Goal: Transaction & Acquisition: Purchase product/service

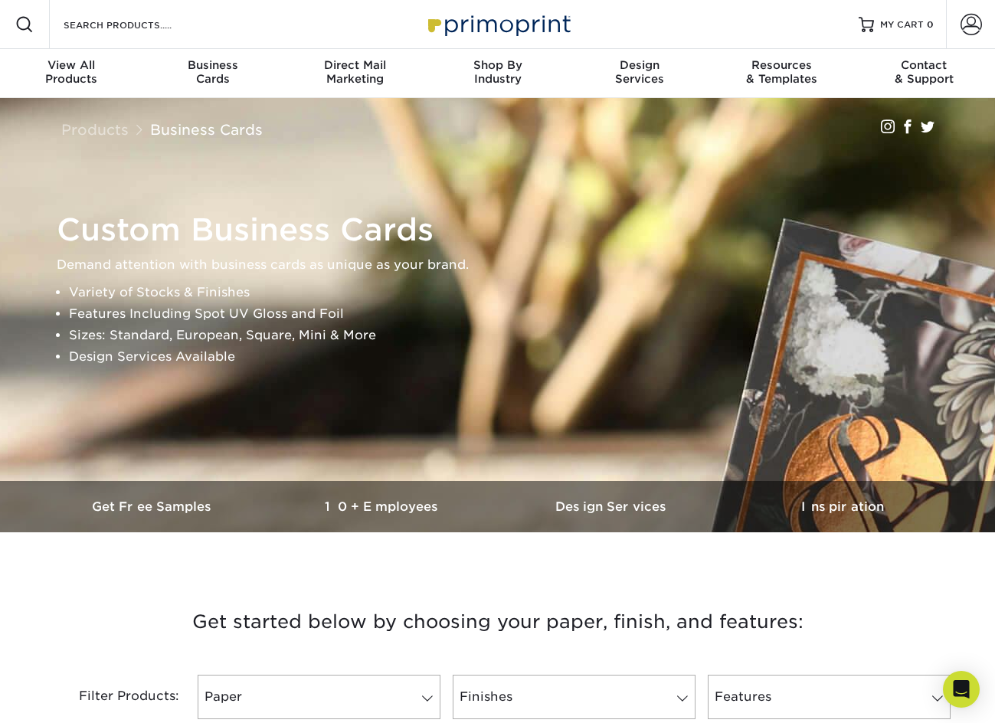
click at [84, 15] on div "Search Products" at bounding box center [131, 24] width 162 height 49
click at [67, 25] on input "Search Products" at bounding box center [136, 24] width 149 height 18
click at [33, 26] on span at bounding box center [24, 24] width 18 height 18
click at [70, 28] on input "Search Products" at bounding box center [136, 24] width 149 height 18
click at [70, 28] on input "h" at bounding box center [136, 24] width 149 height 18
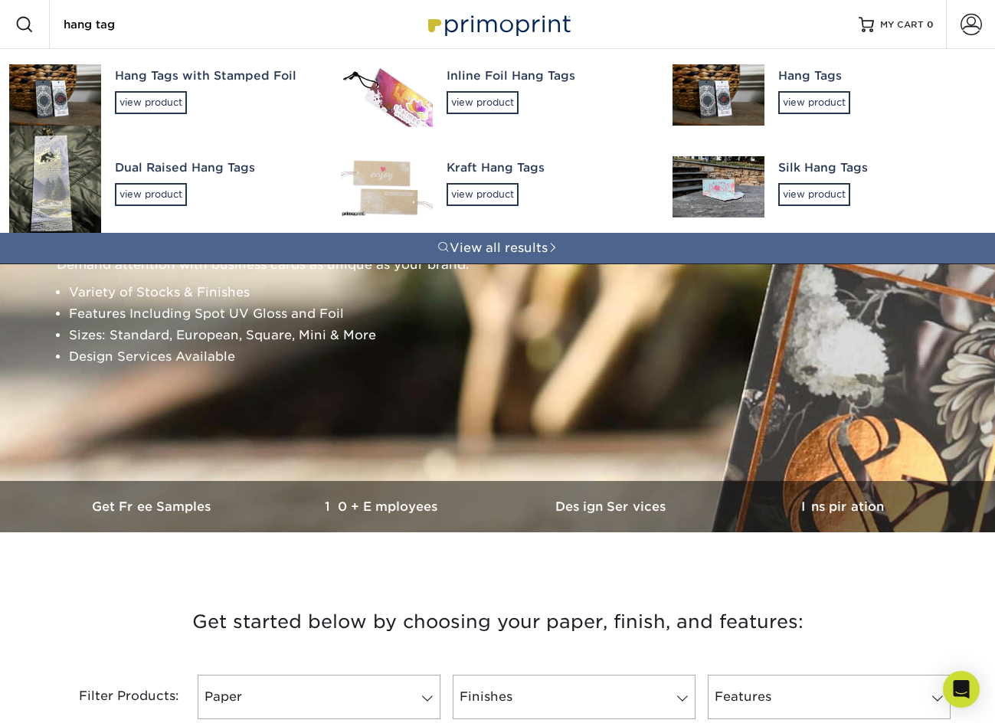
type input "hang tag"
click at [488, 171] on div "Kraft Hang Tags" at bounding box center [546, 168] width 198 height 18
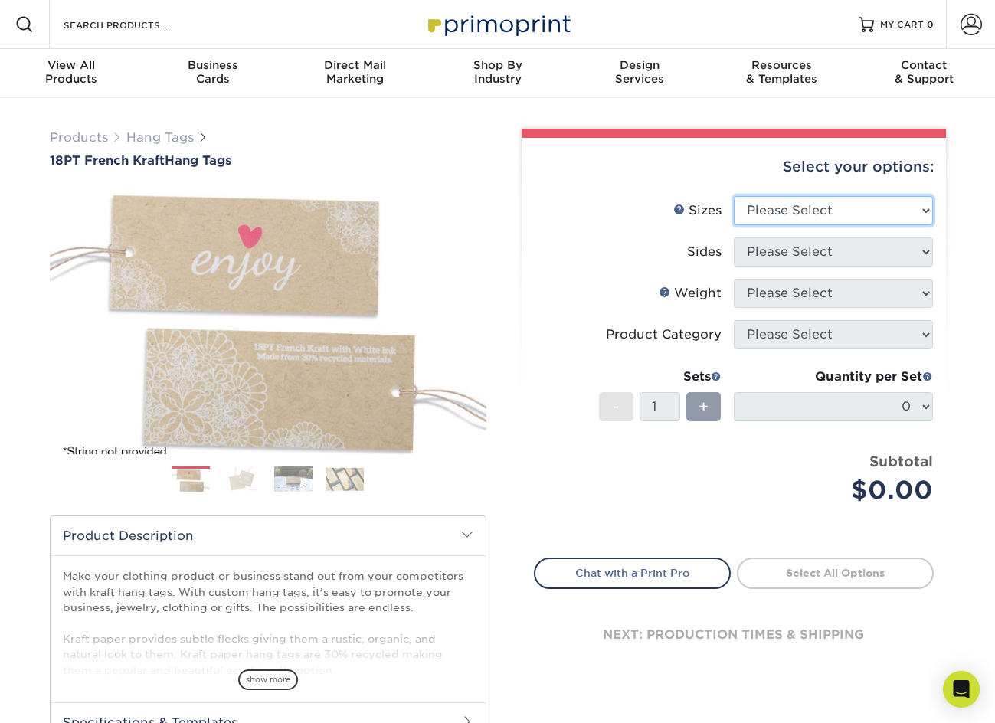
select select "2.00x3.50"
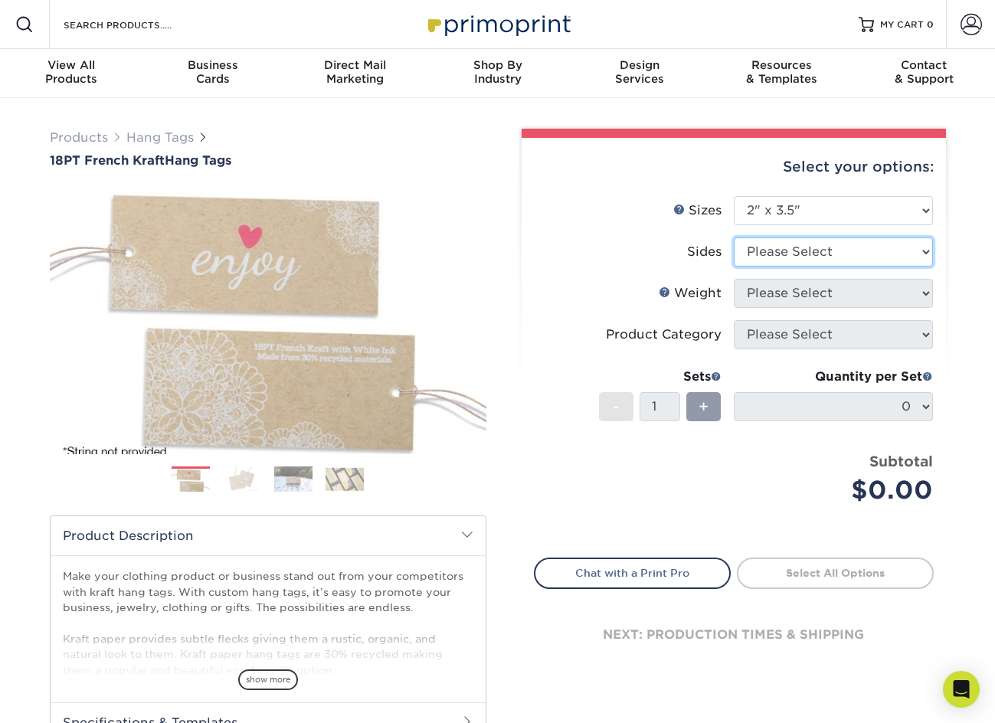
select select "13abbda7-1d64-4f25-8bb2-c179b224825d"
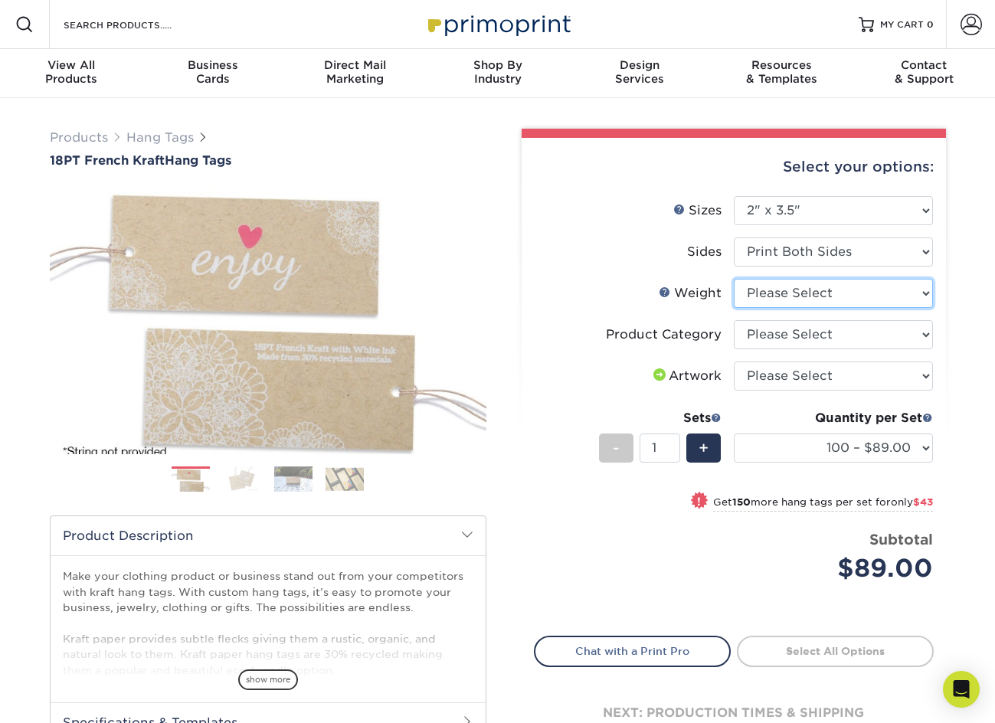
select select "18PTUCKRAFT"
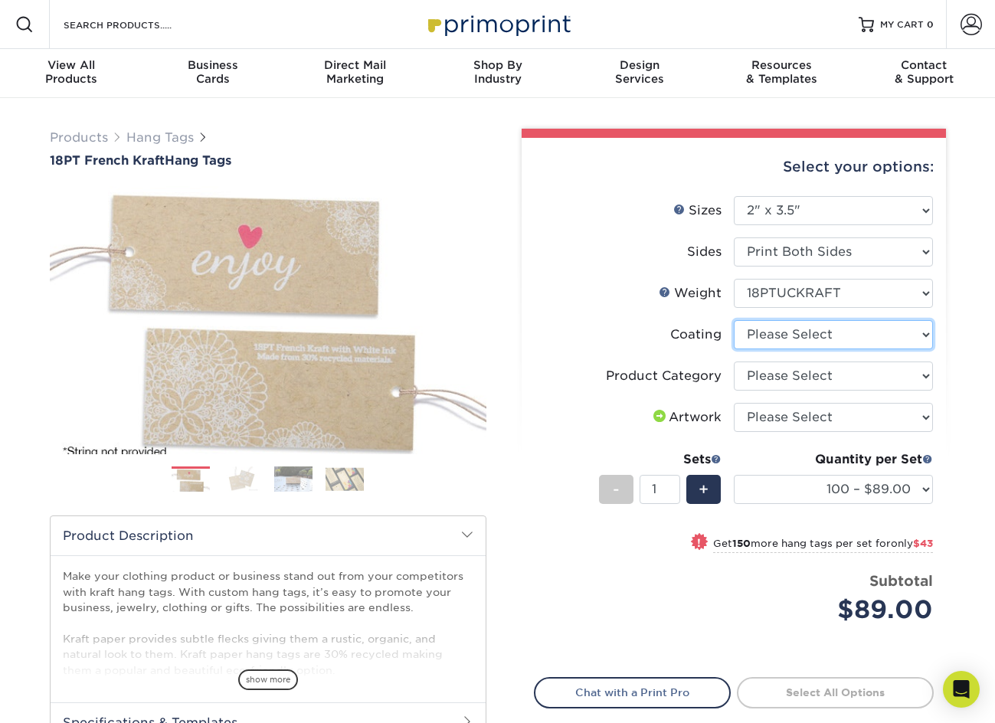
select select "3e7618de-abca-4bda-9f97-8b9129e913d8"
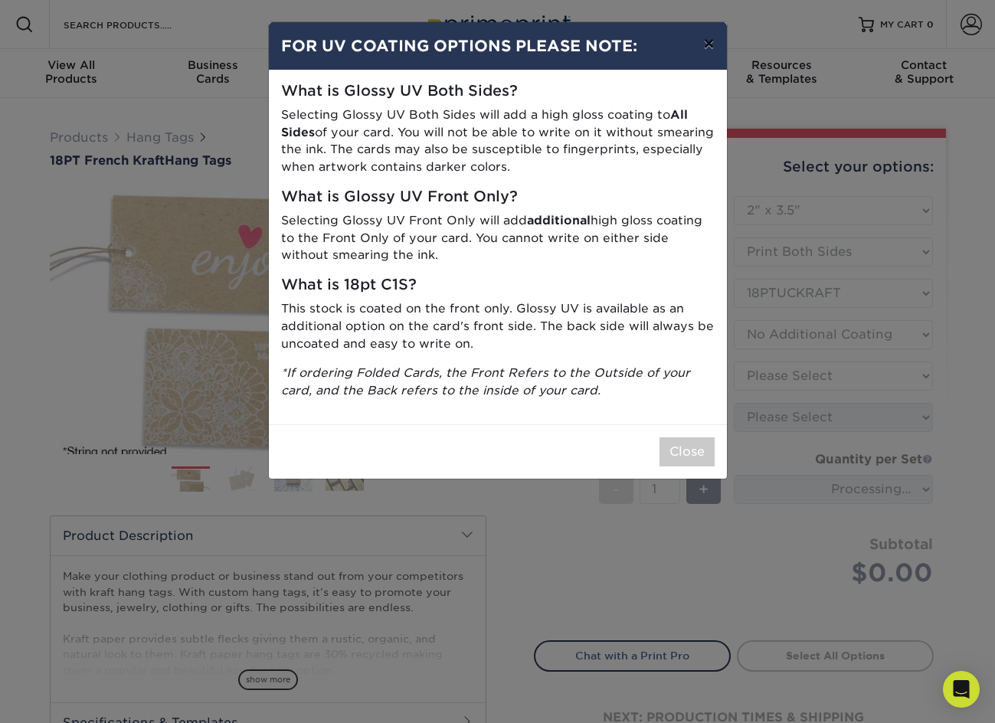
click at [713, 40] on button "×" at bounding box center [708, 43] width 35 height 43
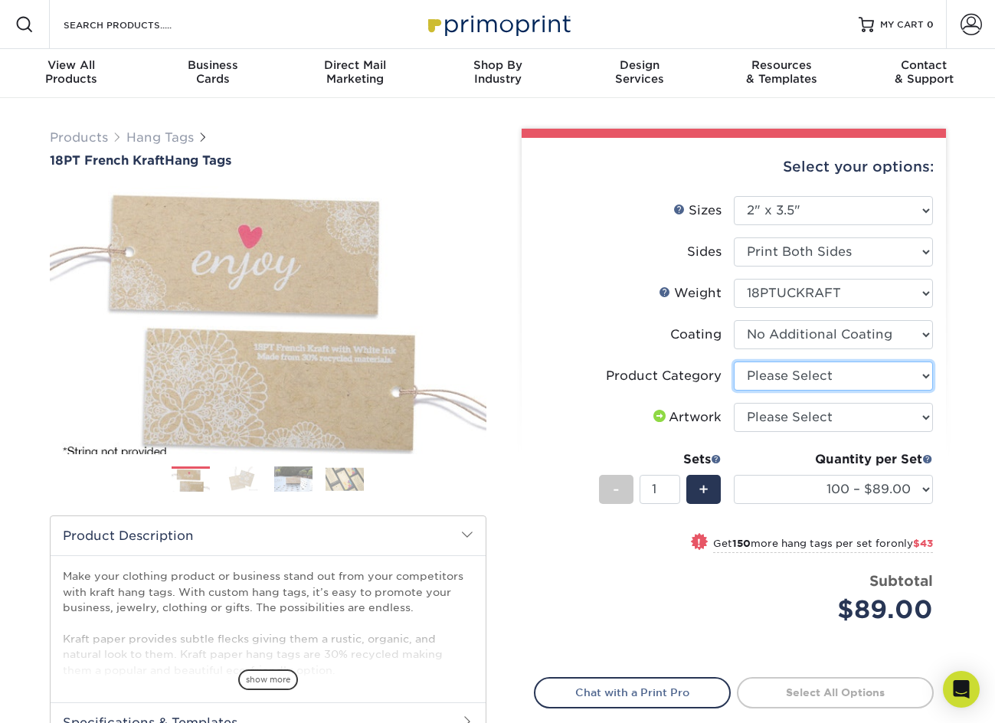
select select "428aa75b-4ae7-4398-9e0a-74f4b33909ed"
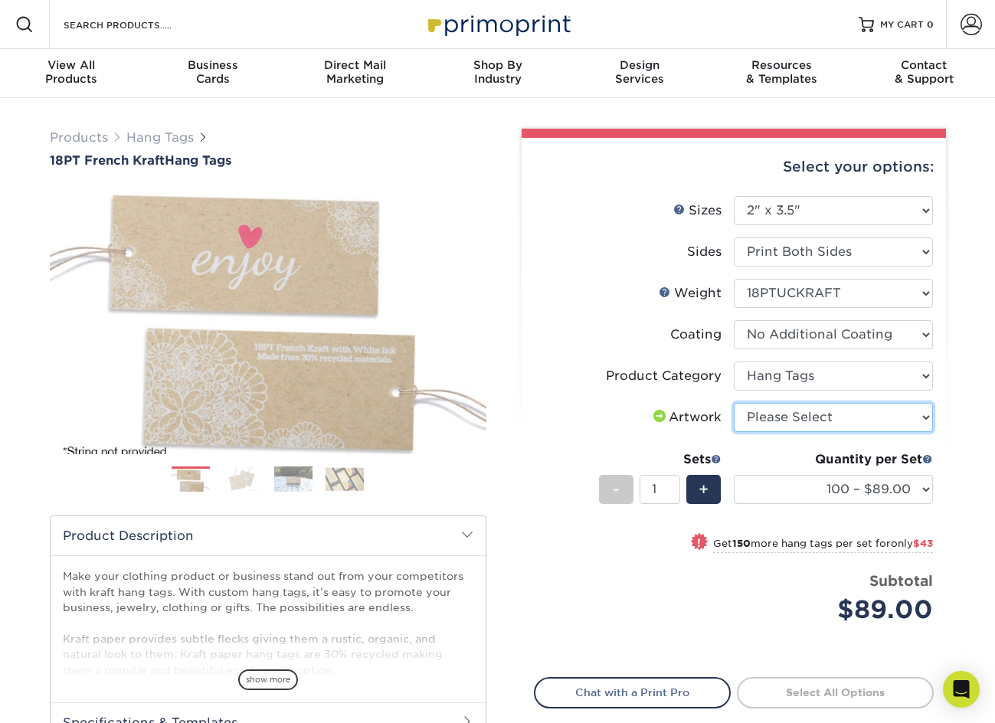
select select "upload"
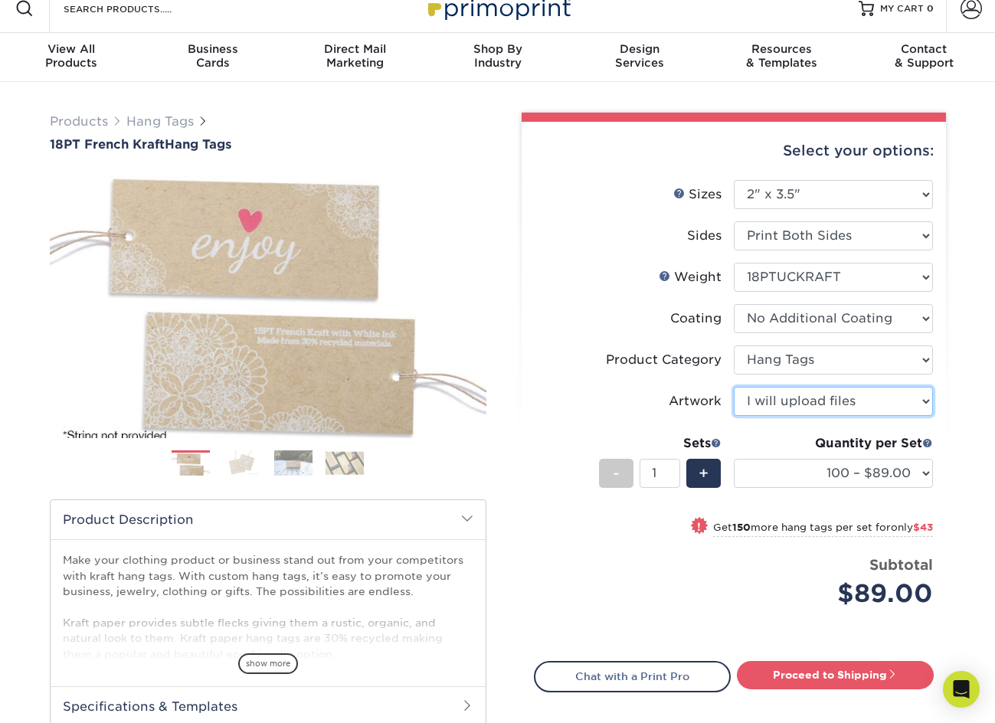
scroll to position [18, 0]
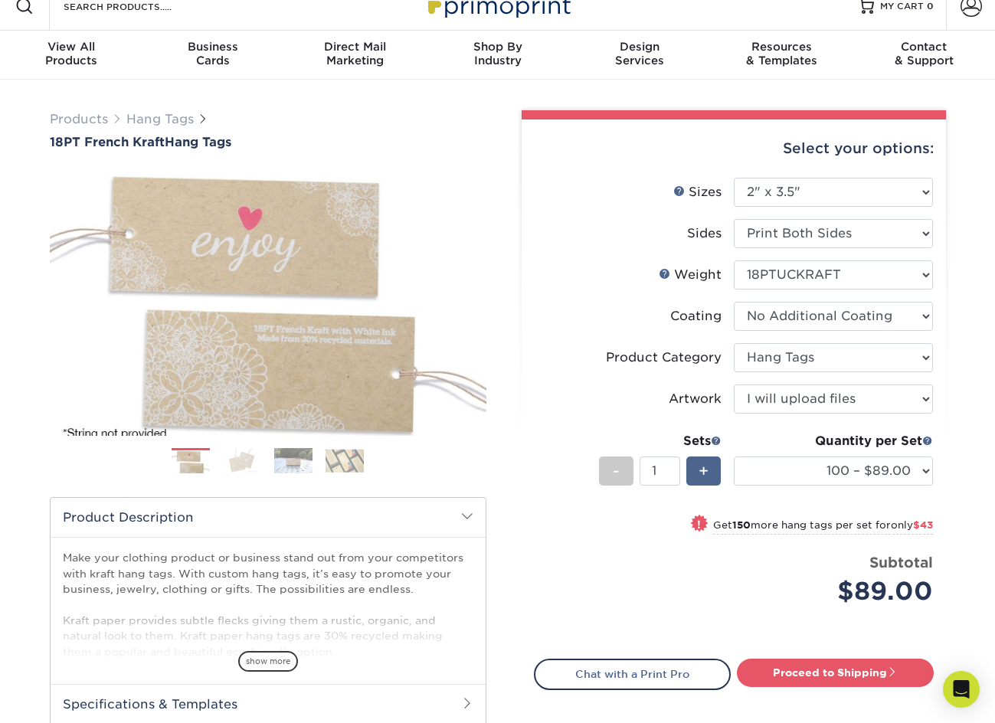
click at [701, 469] on span "+" at bounding box center [704, 471] width 10 height 23
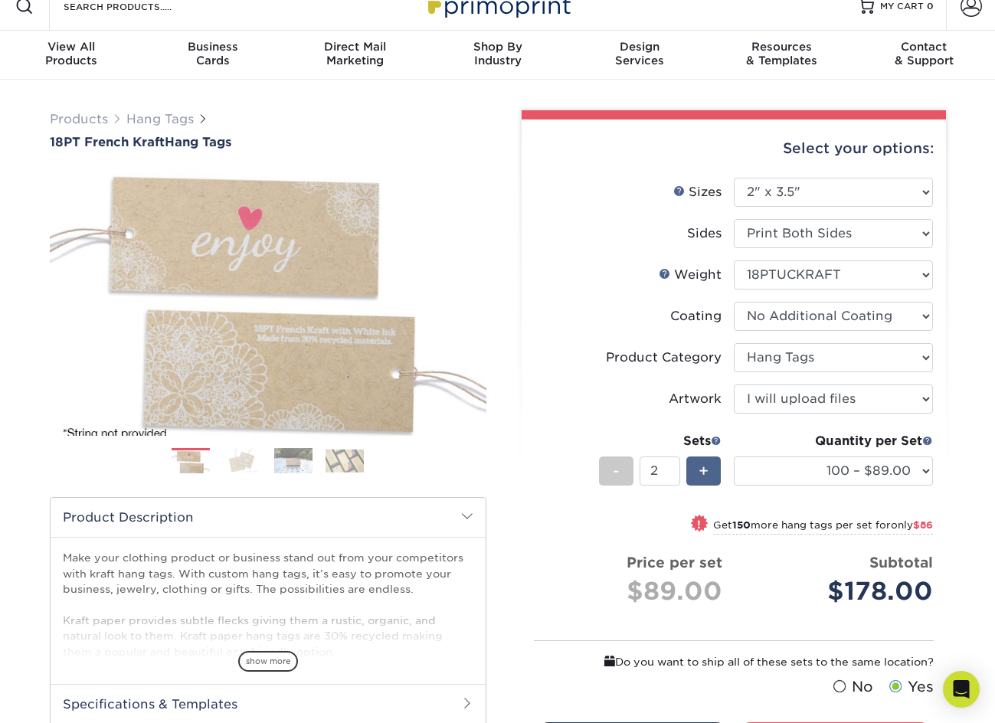
click at [701, 469] on span "+" at bounding box center [704, 471] width 10 height 23
click at [621, 478] on div "-" at bounding box center [616, 471] width 34 height 29
type input "1"
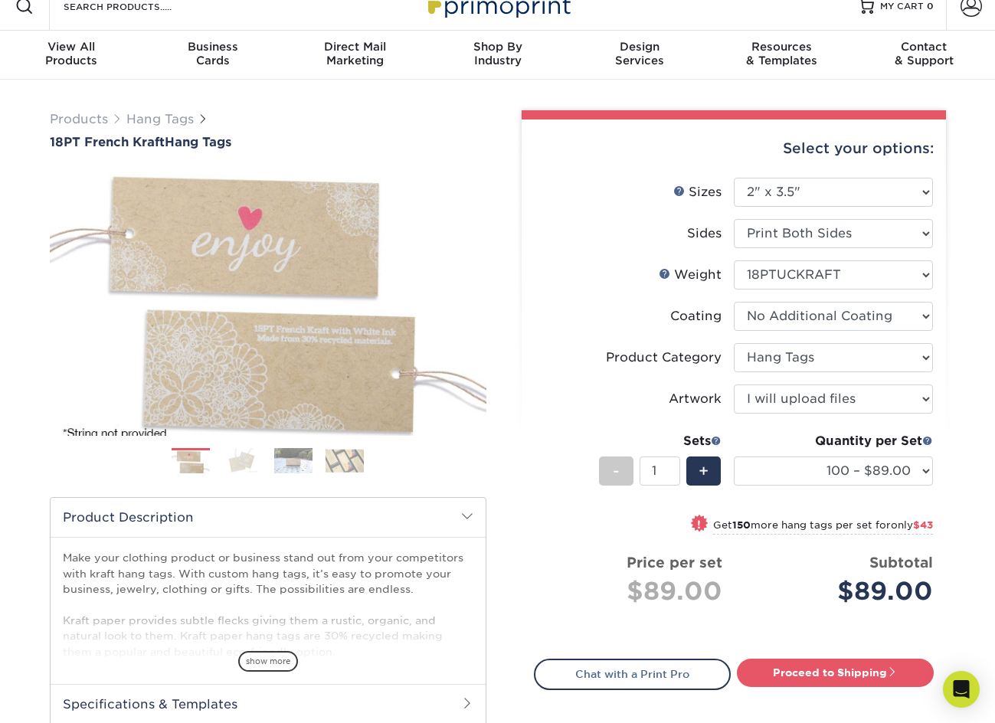
click at [610, 502] on div "Sets - 1 +" at bounding box center [660, 467] width 123 height 71
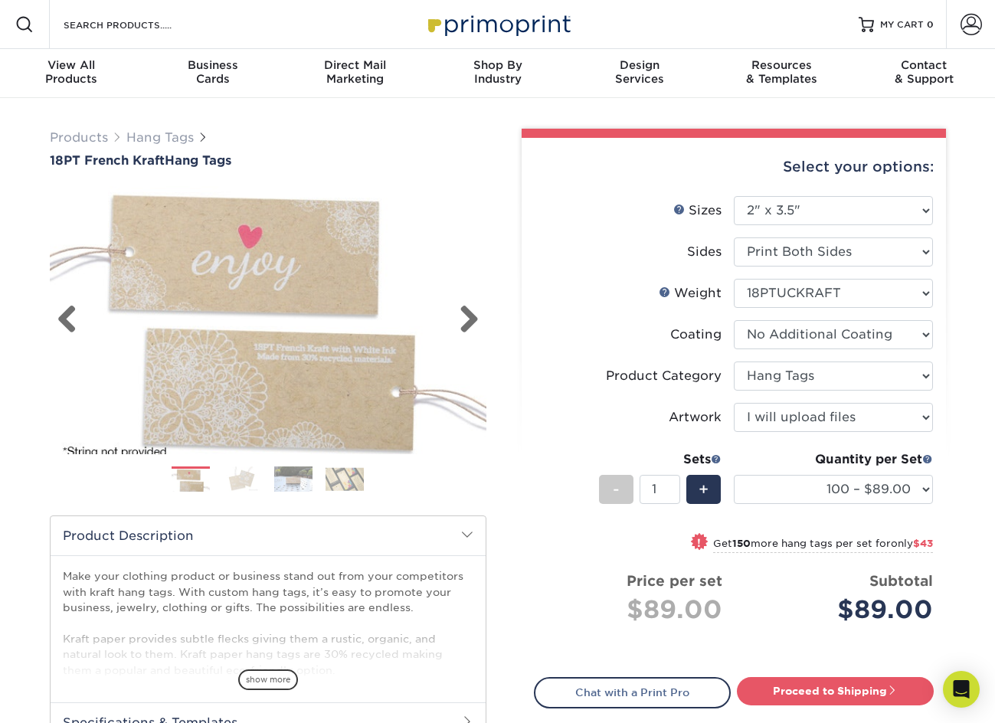
scroll to position [0, 0]
click at [480, 231] on img at bounding box center [268, 320] width 437 height 291
drag, startPoint x: 480, startPoint y: 231, endPoint x: 490, endPoint y: 266, distance: 35.9
click at [490, 259] on div "Products Hang Tags 18PT French Kraft Hang Tags Previous Next /" at bounding box center [268, 476] width 460 height 695
